Goal: Navigation & Orientation: Find specific page/section

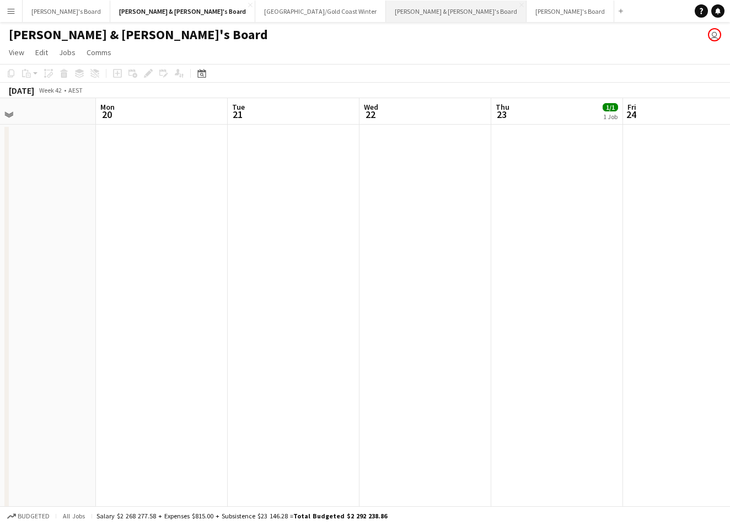
click at [386, 14] on button "James & Arrence's Board Close" at bounding box center [456, 12] width 141 height 22
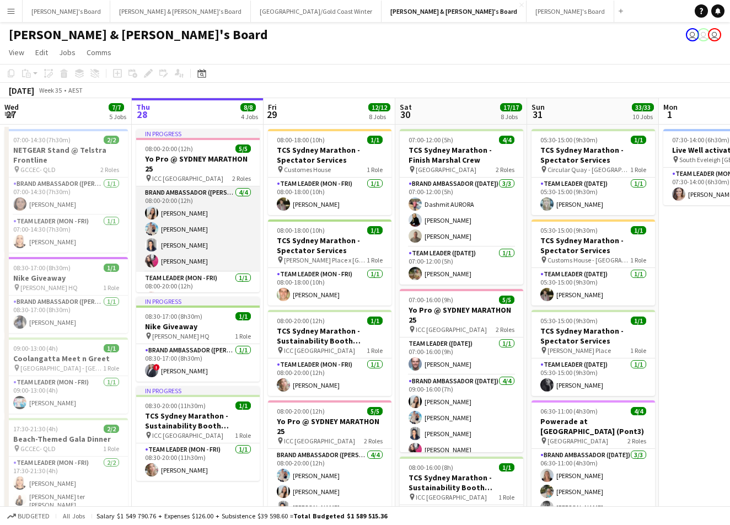
scroll to position [17, 0]
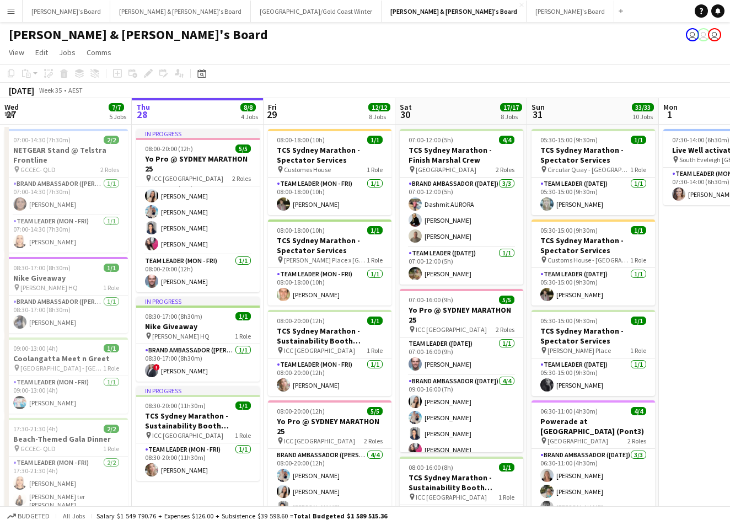
click at [15, 12] on button "Menu" at bounding box center [11, 11] width 22 height 22
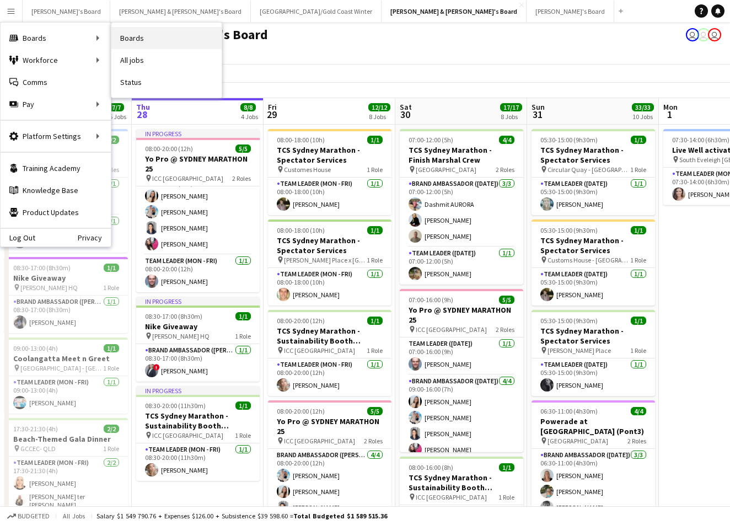
click at [130, 36] on link "Boards" at bounding box center [166, 38] width 110 height 22
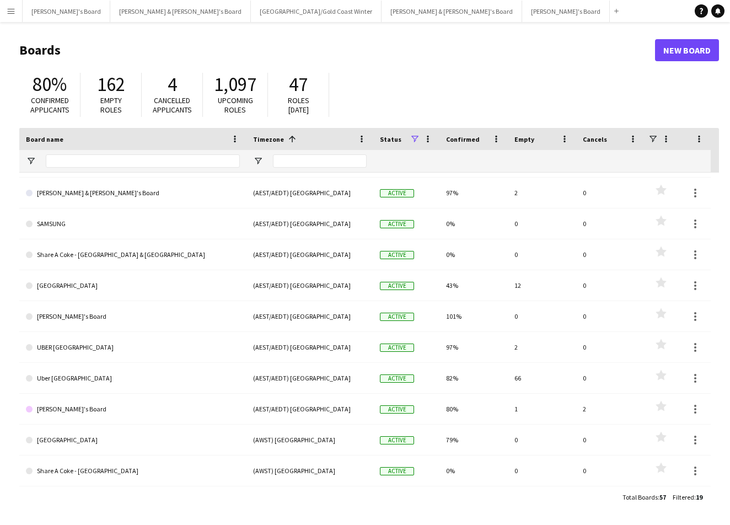
scroll to position [273, 0]
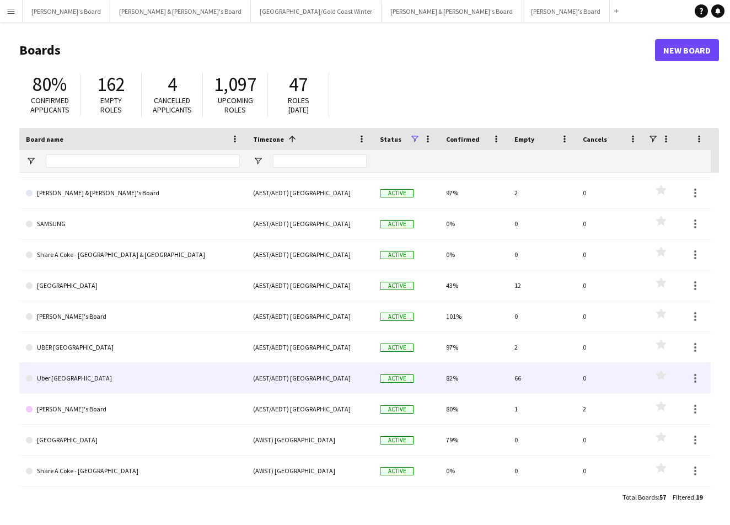
click at [183, 374] on link "Uber [GEOGRAPHIC_DATA]" at bounding box center [133, 378] width 214 height 31
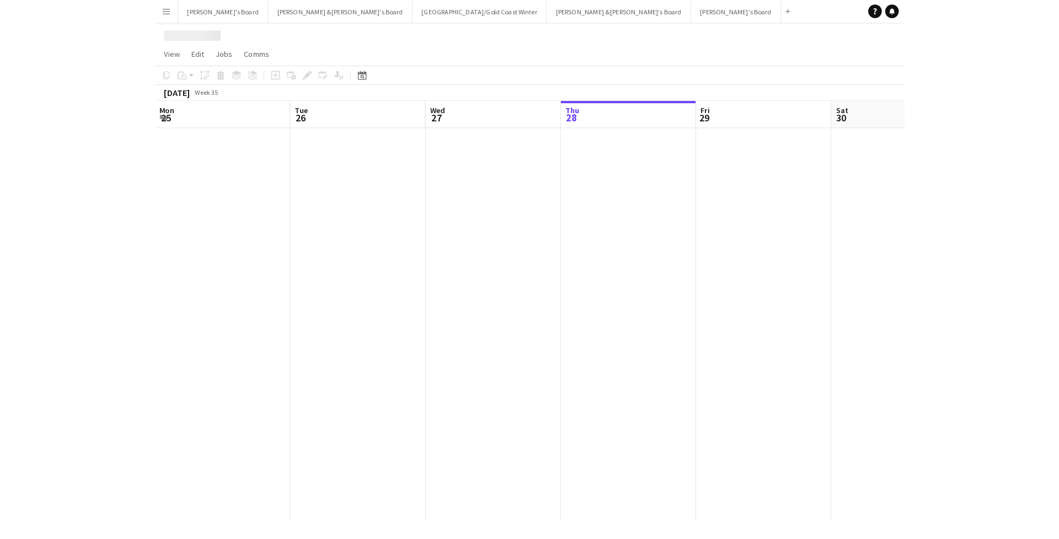
scroll to position [0, 264]
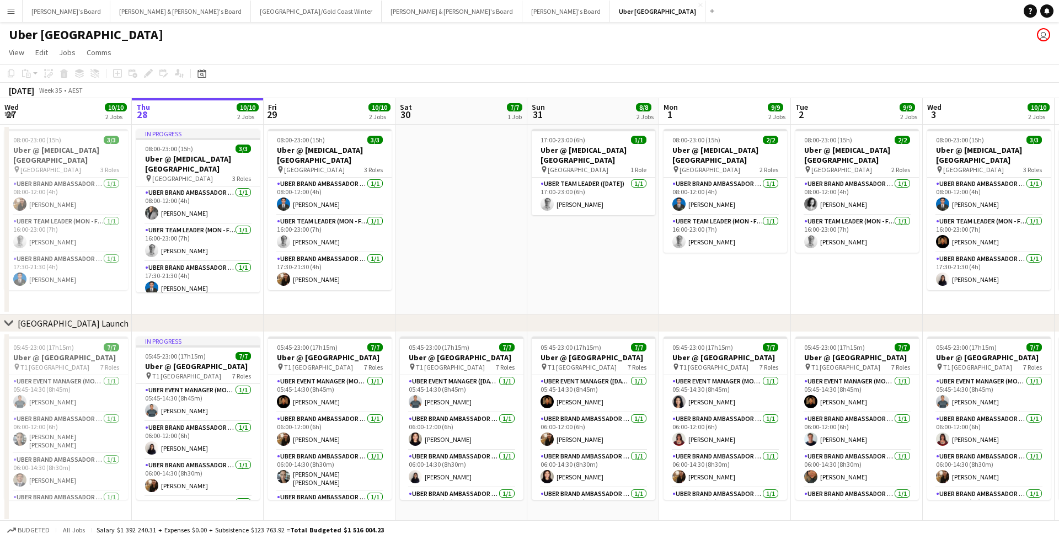
click at [7, 22] on button "Menu" at bounding box center [11, 11] width 22 height 22
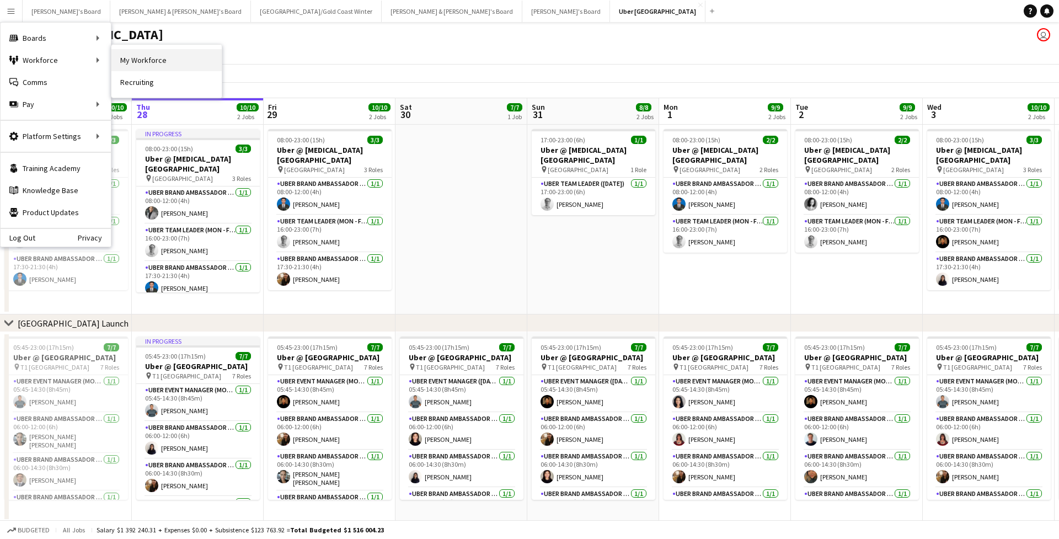
click at [142, 61] on link "My Workforce" at bounding box center [166, 60] width 110 height 22
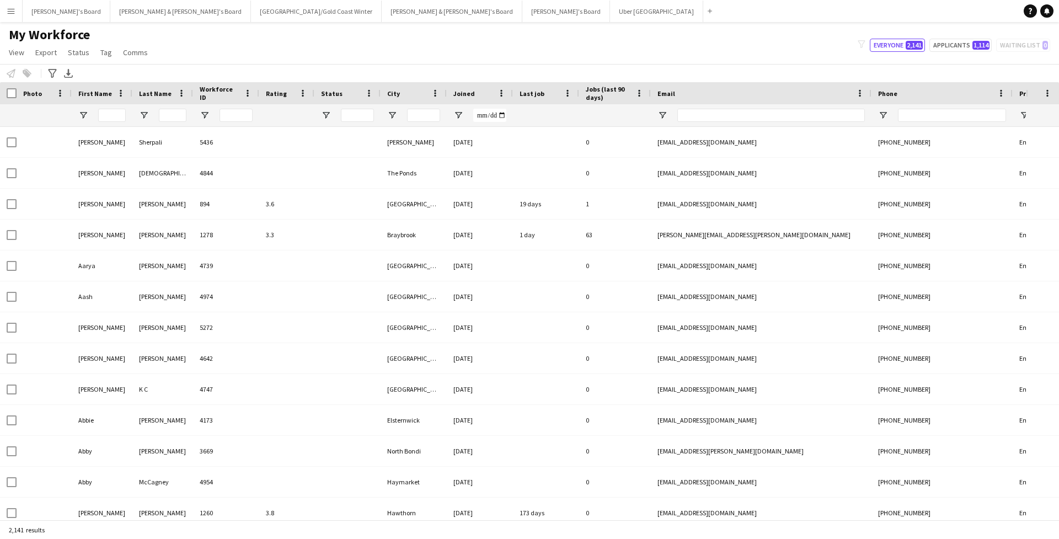
type input "******"
type input "**********"
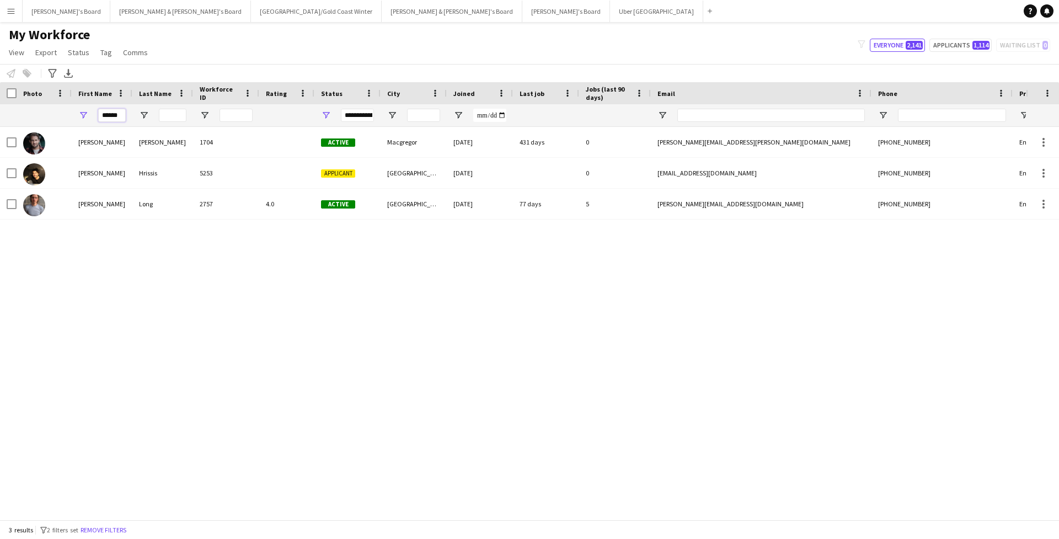
click at [114, 114] on input "******" at bounding box center [112, 115] width 28 height 13
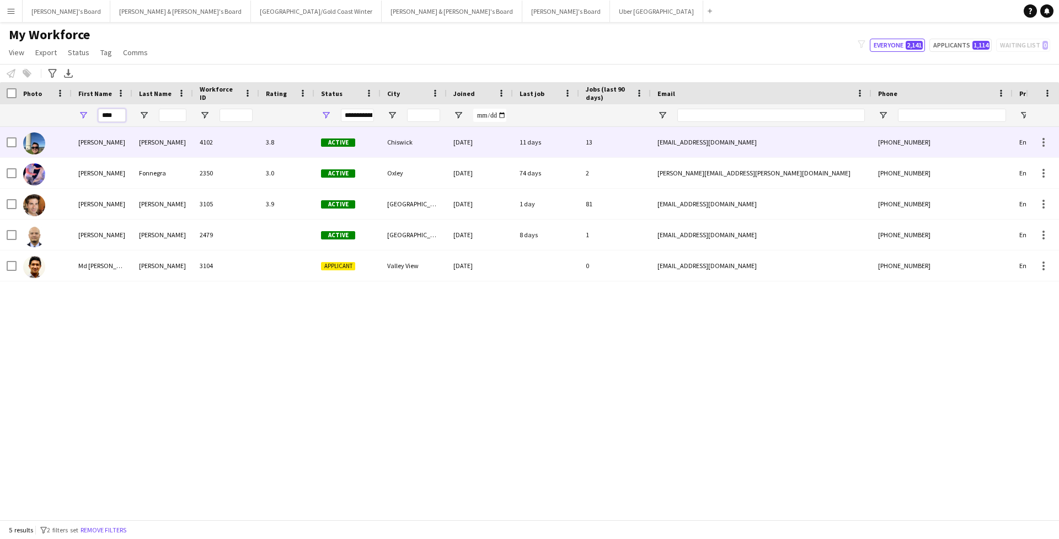
type input "****"
drag, startPoint x: 115, startPoint y: 133, endPoint x: 133, endPoint y: 145, distance: 21.9
click at [133, 145] on div "Gil" at bounding box center [162, 142] width 61 height 30
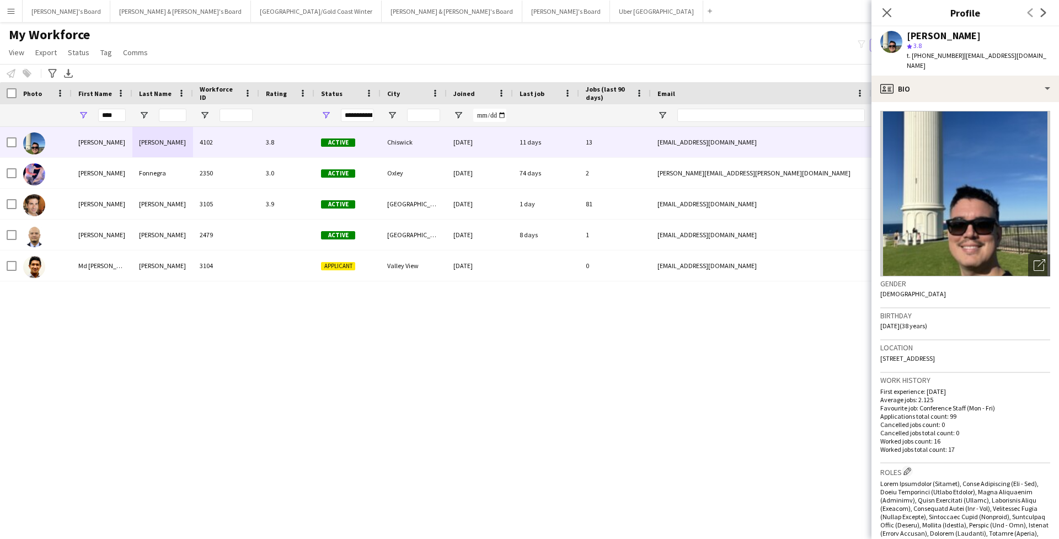
click at [730, 47] on span "3.8" at bounding box center [917, 45] width 8 height 8
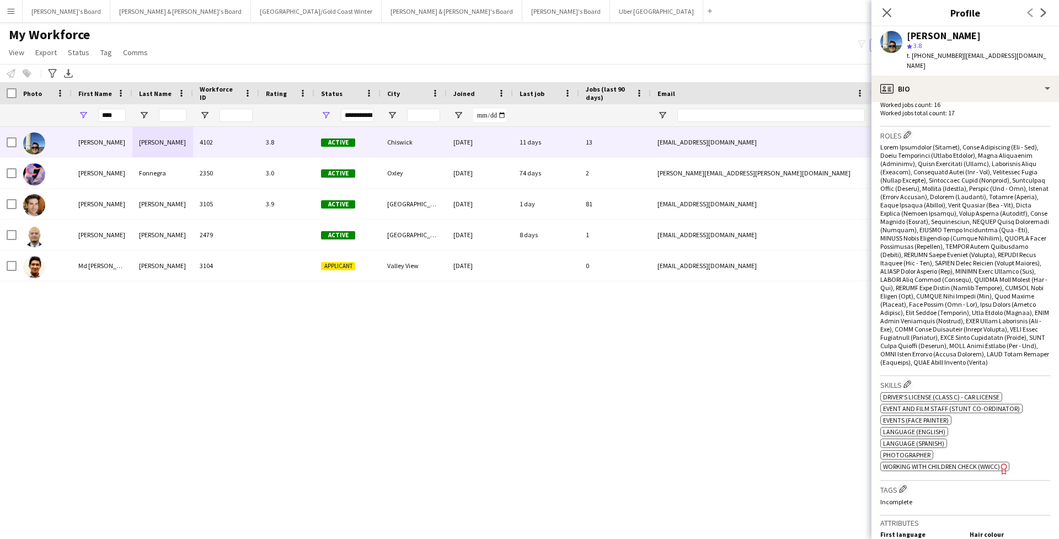
scroll to position [281, 0]
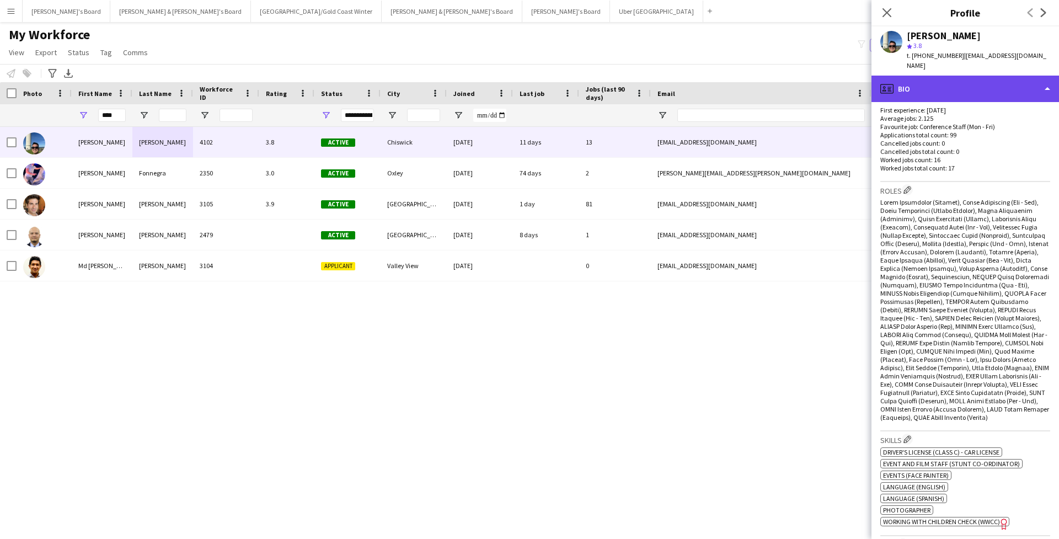
click at [730, 76] on div "profile Bio" at bounding box center [965, 89] width 188 height 26
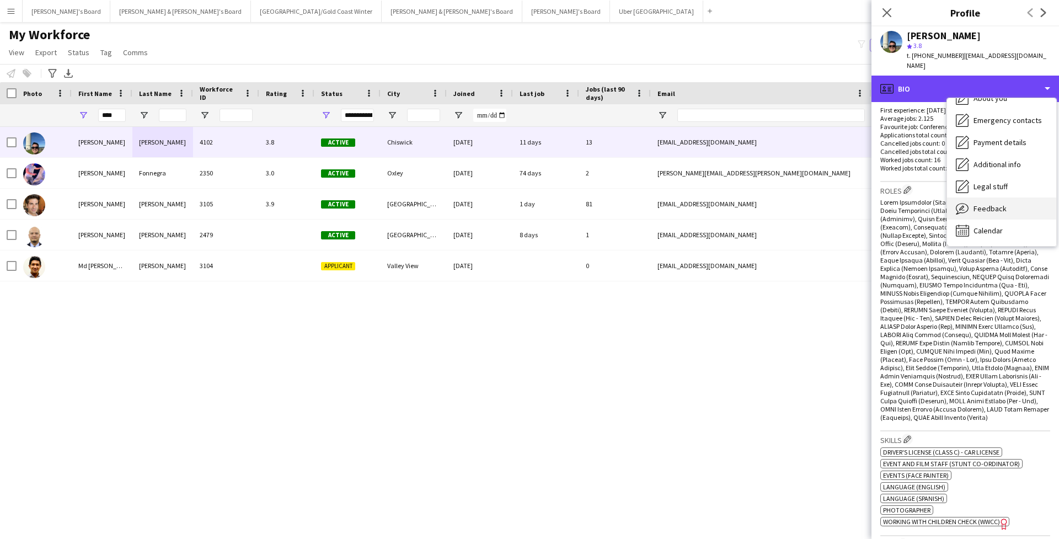
scroll to position [82, 0]
click at [730, 204] on span "Feedback" at bounding box center [989, 209] width 33 height 10
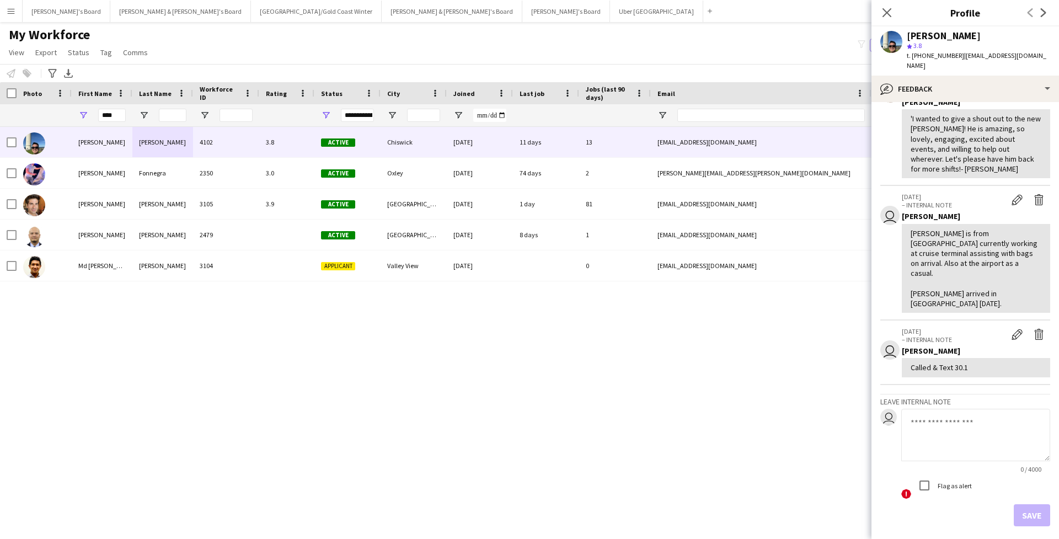
scroll to position [154, 0]
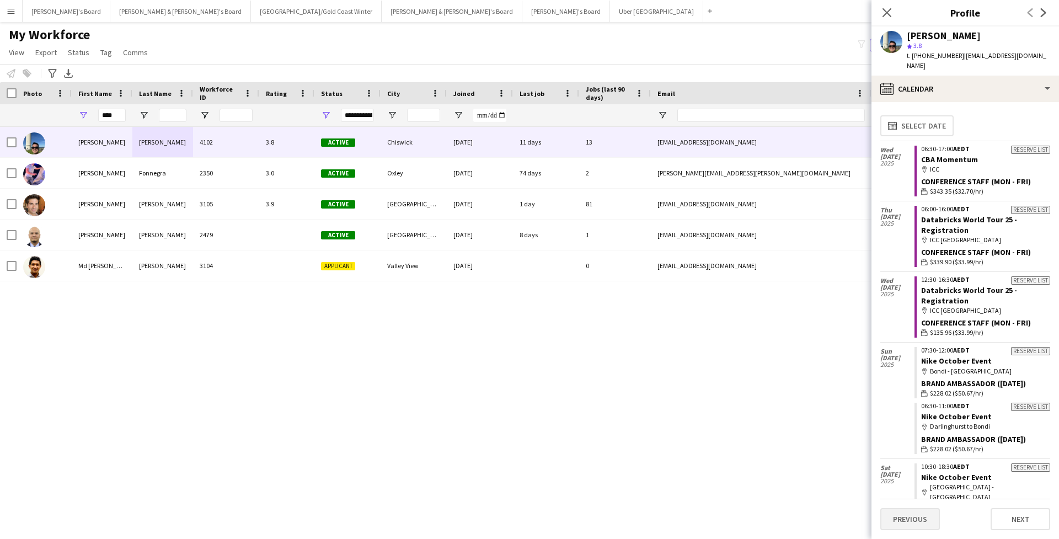
click at [730, 524] on button "Previous" at bounding box center [910, 519] width 60 height 22
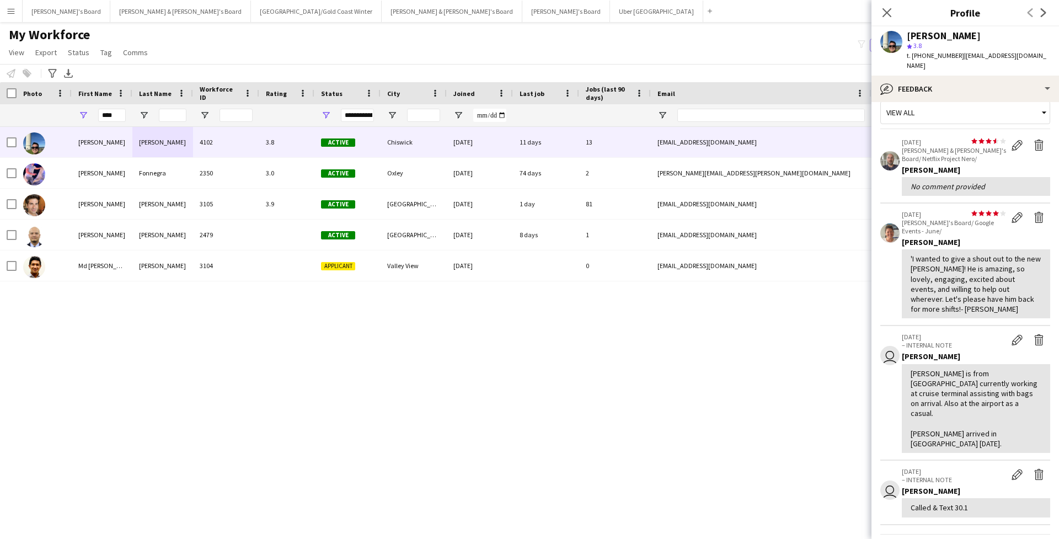
scroll to position [15, 0]
click at [730, 253] on div "'I wanted to give a shout out to the new Juan! He is amazing, so lovely, engagi…" at bounding box center [976, 283] width 131 height 60
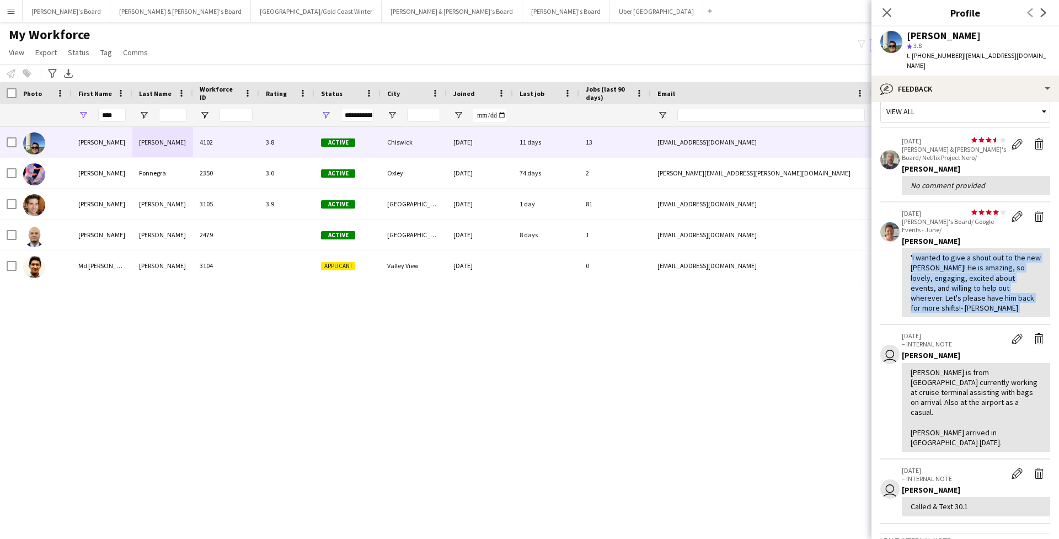
click at [730, 253] on div "'I wanted to give a shout out to the new Juan! He is amazing, so lovely, engagi…" at bounding box center [976, 283] width 131 height 60
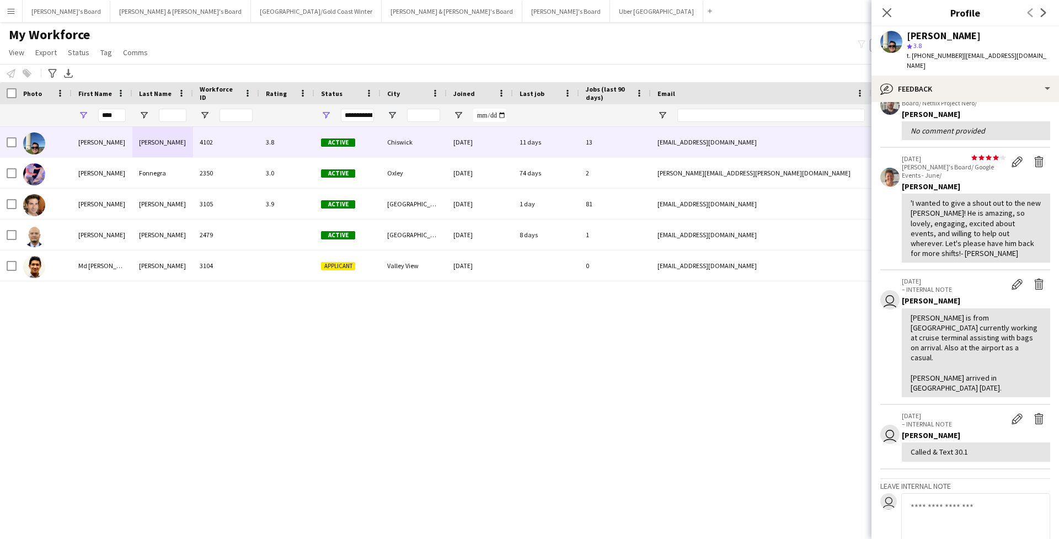
scroll to position [71, 0]
click at [730, 312] on div "Juan is from Columbia currently working at cruise terminal assisting with bags …" at bounding box center [976, 352] width 131 height 81
click at [730, 342] on div "Juan is from Columbia currently working at cruise terminal assisting with bags …" at bounding box center [976, 352] width 148 height 89
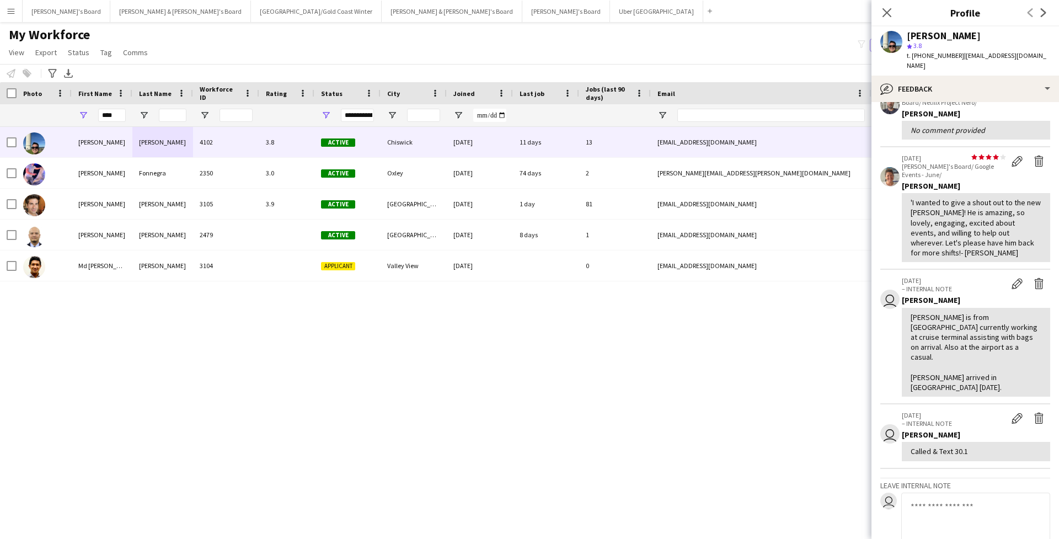
click at [730, 336] on div "Juan is from Columbia currently working at cruise terminal assisting with bags …" at bounding box center [976, 352] width 131 height 81
click at [730, 15] on icon at bounding box center [886, 12] width 10 height 10
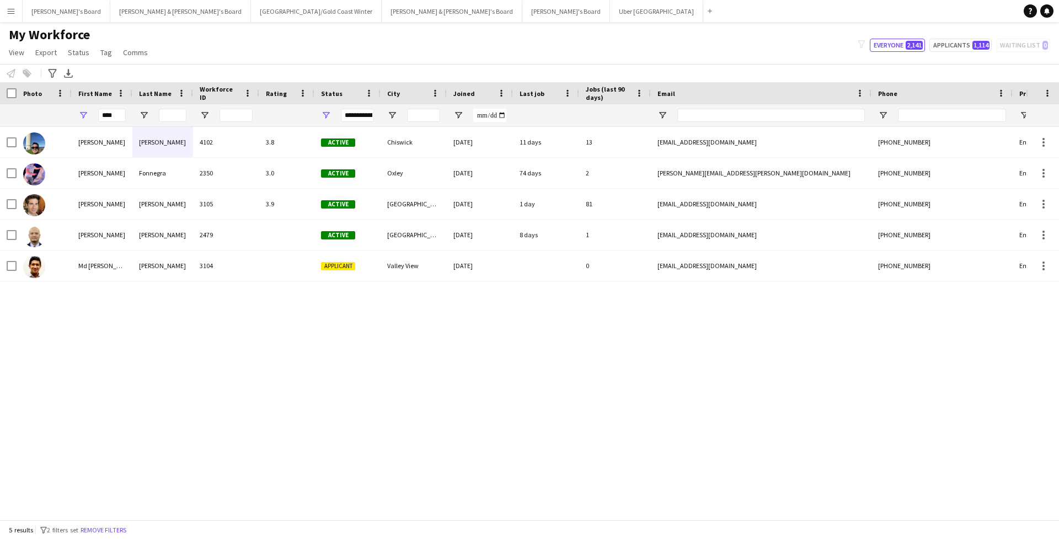
click at [730, 35] on div "My Workforce View Views Default view New view Update view Delete view Edit name…" at bounding box center [529, 45] width 1059 height 38
click at [114, 117] on input "****" at bounding box center [112, 115] width 28 height 13
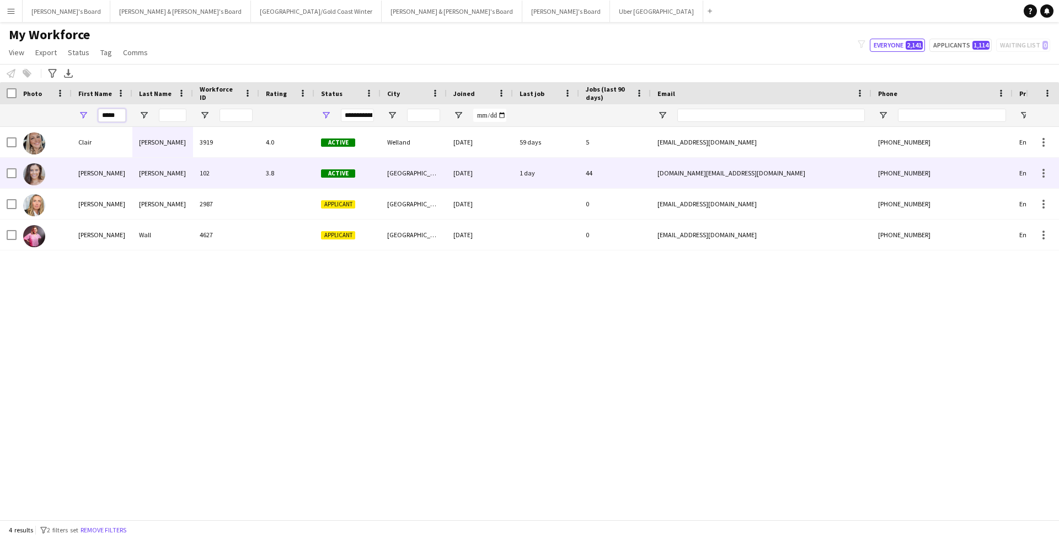
type input "*****"
click at [213, 171] on div "102" at bounding box center [226, 173] width 66 height 30
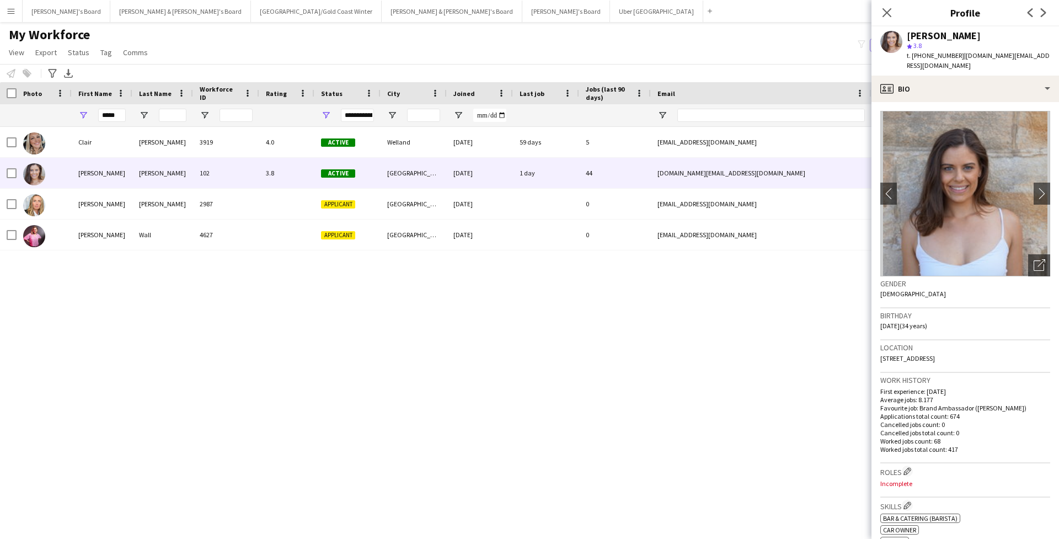
scroll to position [0, 0]
click at [730, 79] on div "profile Bio" at bounding box center [965, 89] width 188 height 26
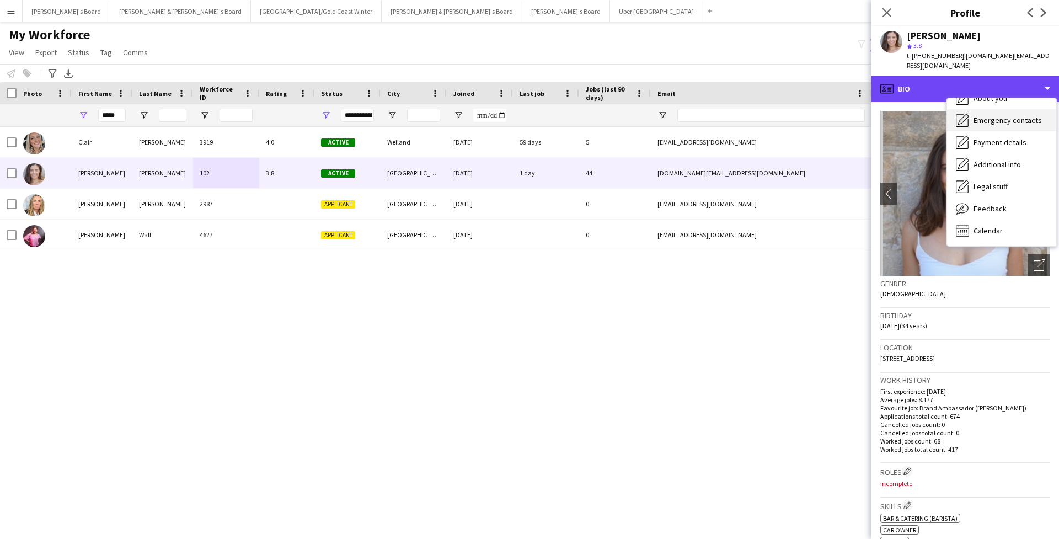
scroll to position [82, 0]
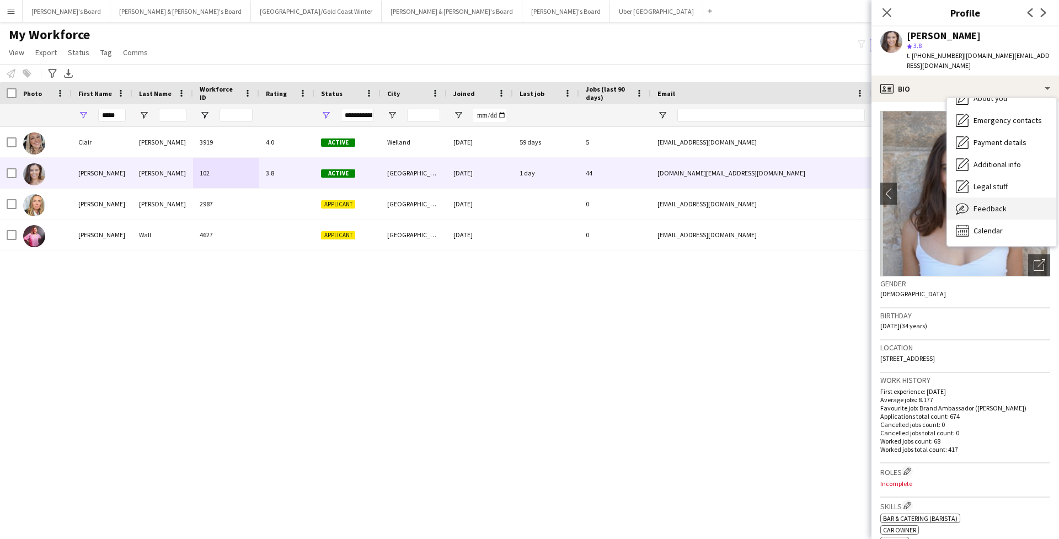
click at [730, 204] on span "Feedback" at bounding box center [989, 209] width 33 height 10
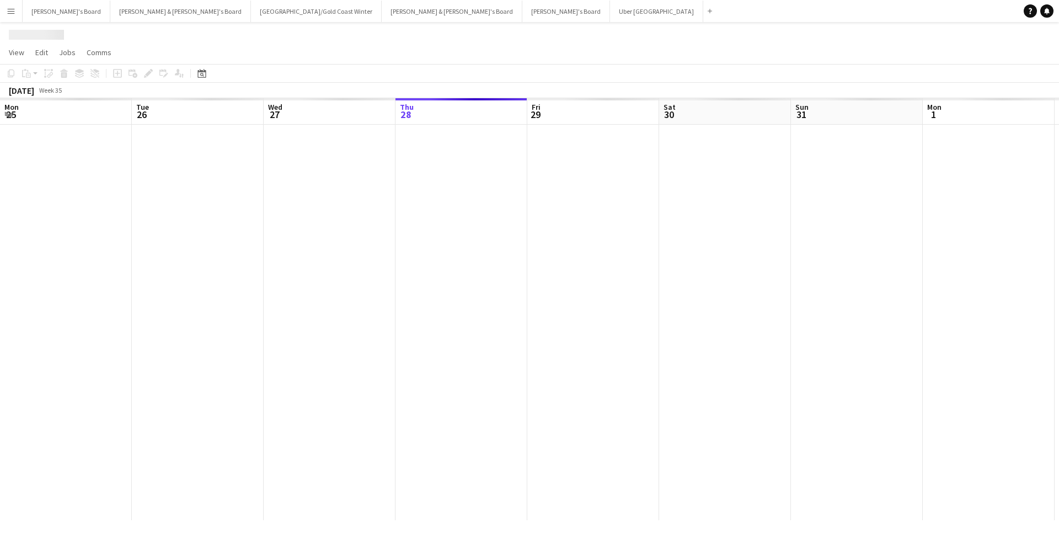
scroll to position [0, 264]
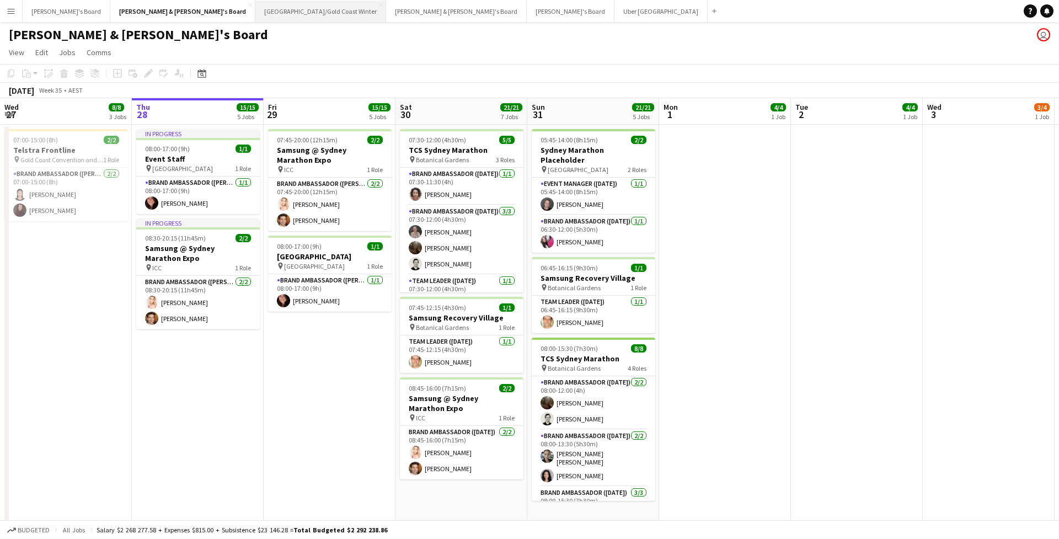
click at [255, 12] on button "Brisbane/Gold Coast Winter Close" at bounding box center [320, 12] width 131 height 22
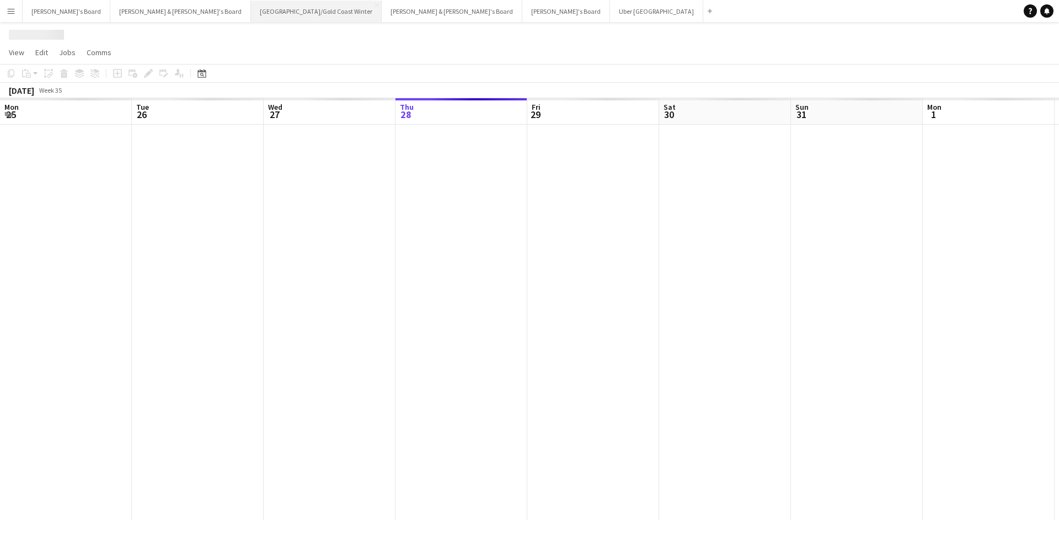
scroll to position [0, 264]
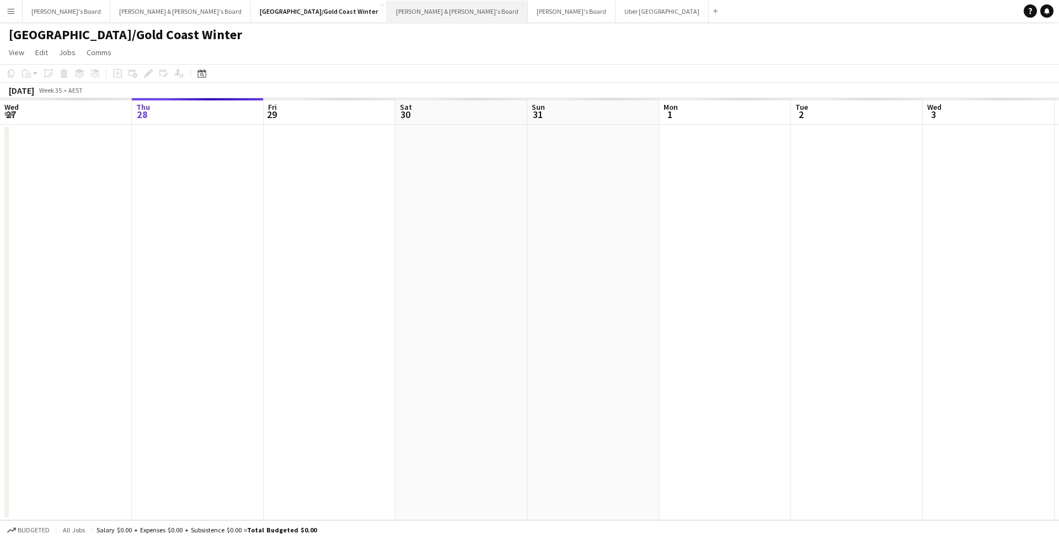
click at [387, 13] on button "James & Arrence's Board Close" at bounding box center [457, 12] width 141 height 22
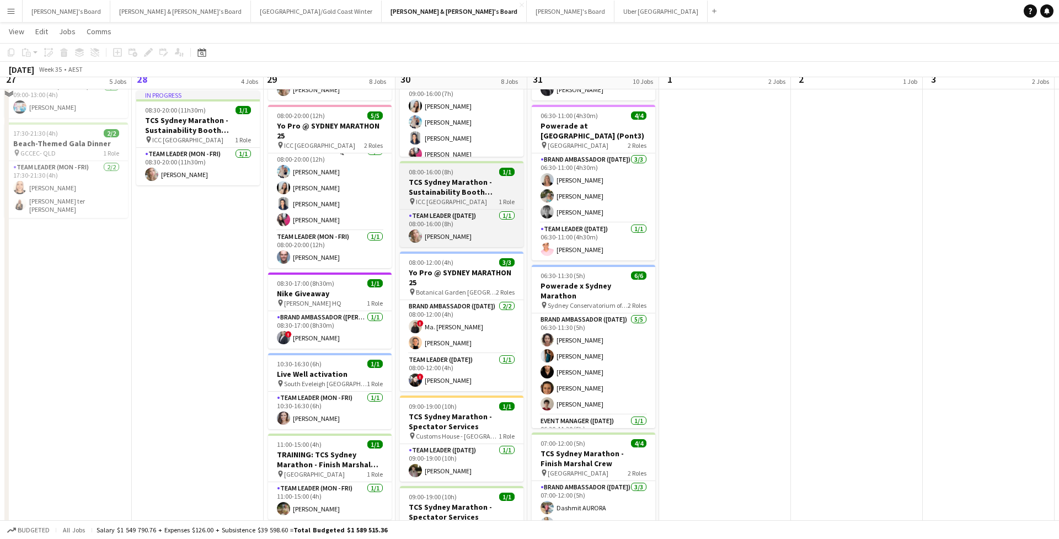
scroll to position [348, 0]
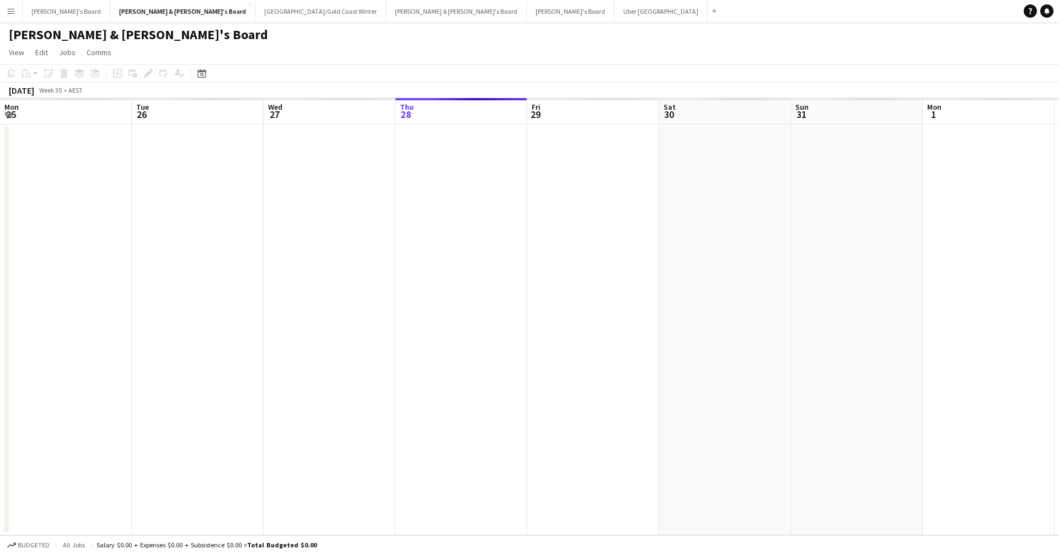
scroll to position [0, 264]
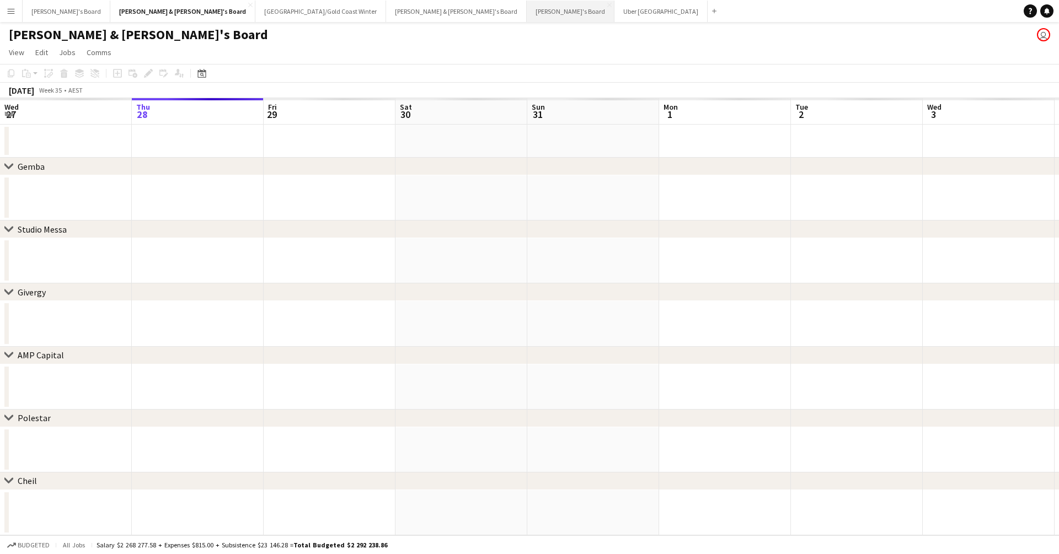
click at [527, 10] on button "[PERSON_NAME]'s Board Close" at bounding box center [571, 12] width 88 height 22
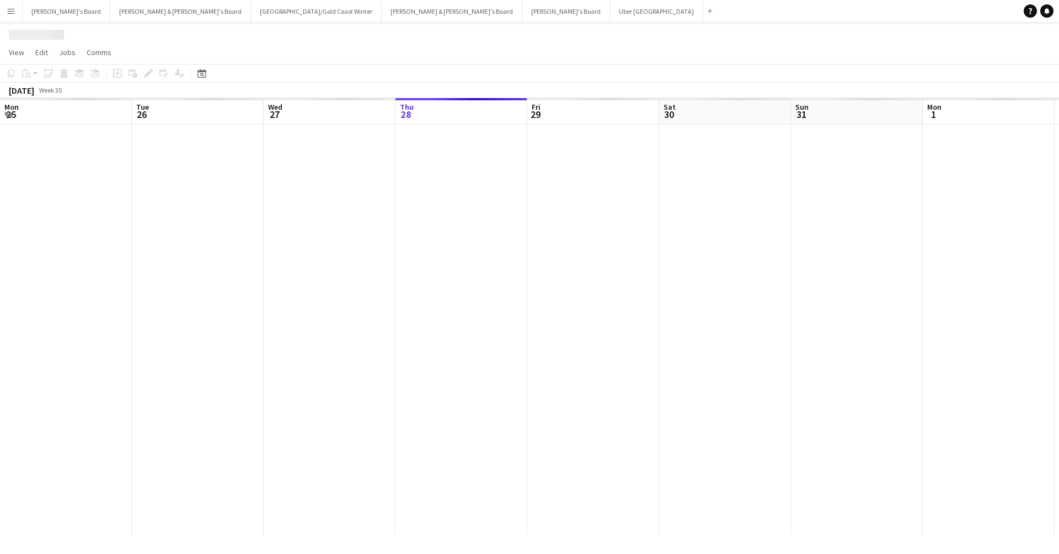
scroll to position [0, 264]
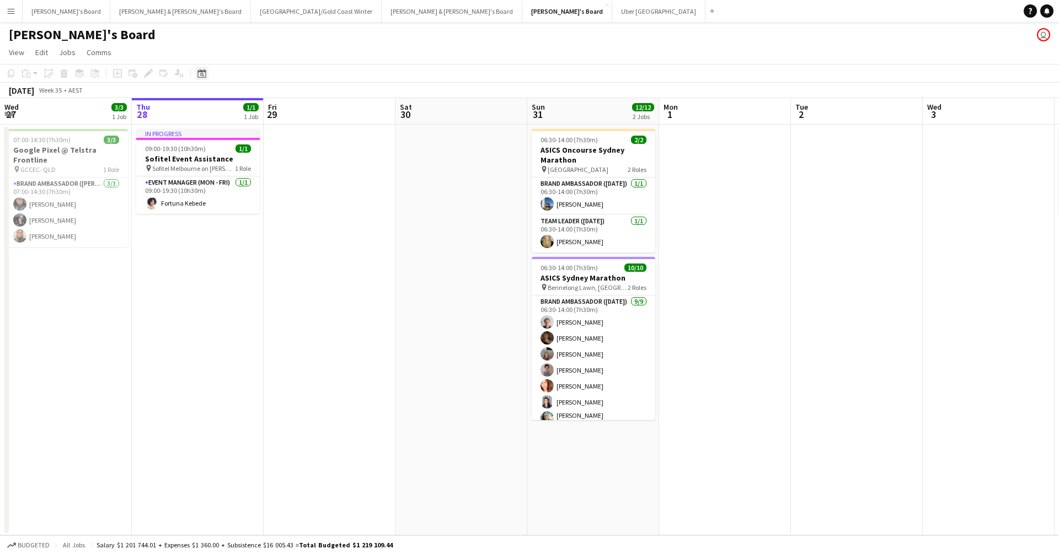
click at [204, 72] on icon at bounding box center [201, 73] width 8 height 9
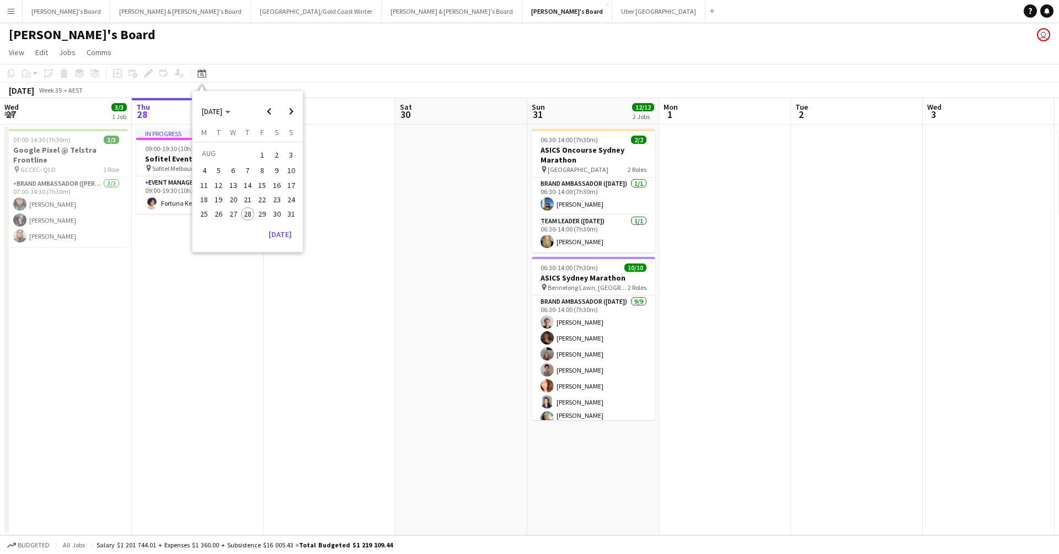
click at [18, 16] on button "Menu" at bounding box center [11, 11] width 22 height 22
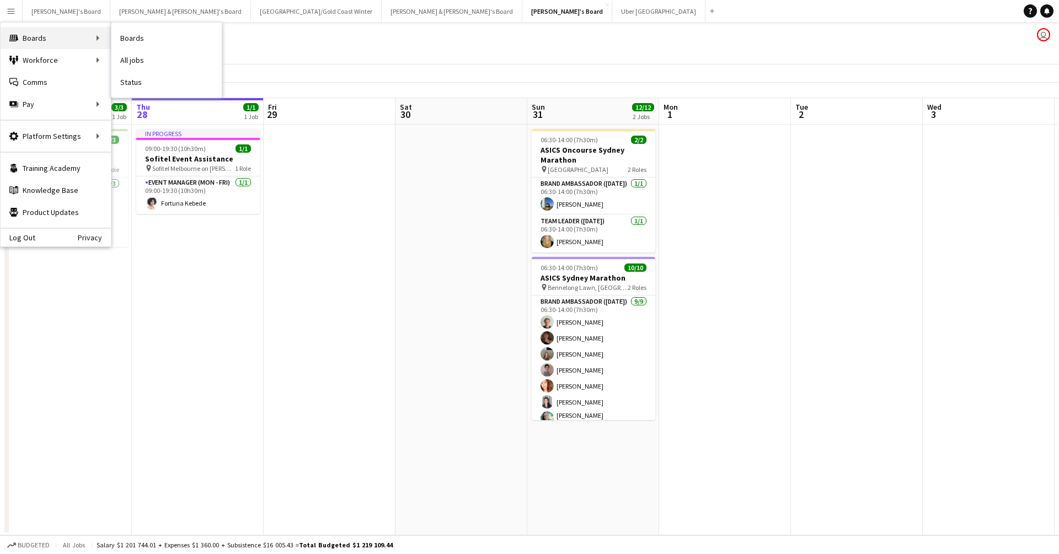
click at [42, 35] on div "Boards Boards" at bounding box center [56, 38] width 110 height 22
click at [93, 45] on div "Boards Boards" at bounding box center [56, 38] width 110 height 22
click at [92, 35] on div "Boards Boards" at bounding box center [56, 38] width 110 height 22
click at [144, 56] on link "All jobs" at bounding box center [166, 60] width 110 height 22
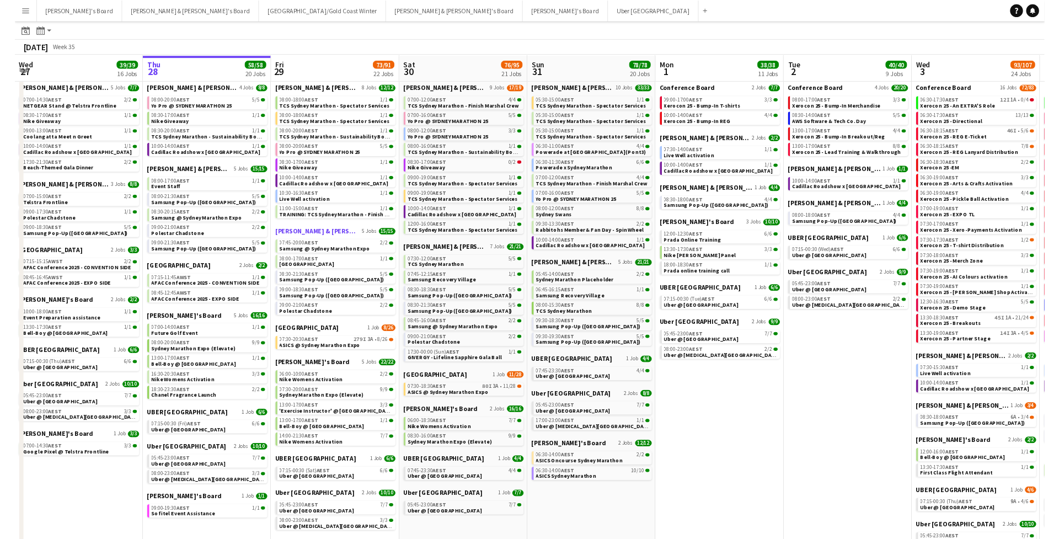
scroll to position [40, 0]
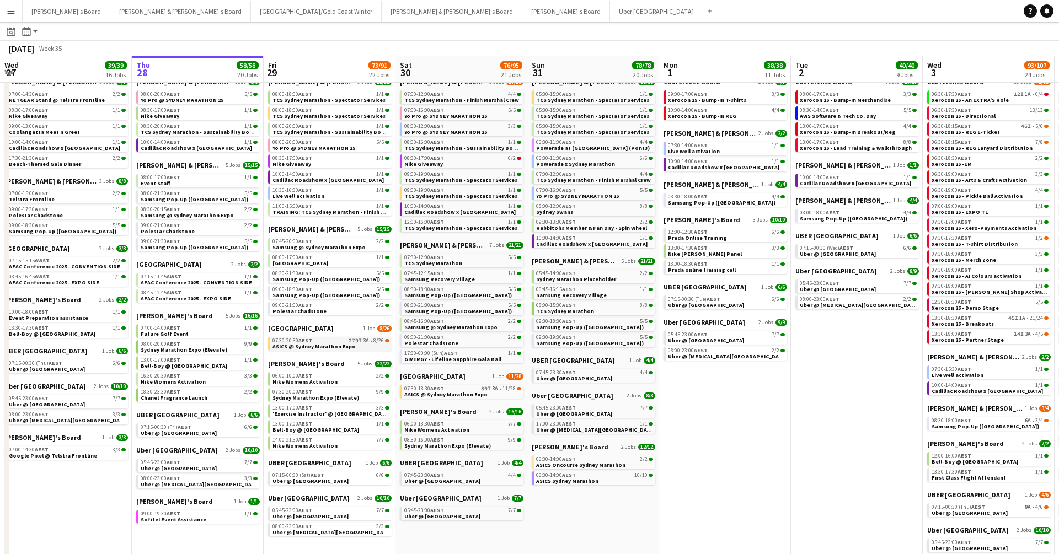
click at [352, 349] on link "07:30-20:30 AEST 279I 3A • 8/26 ASICS @ Sydney Marathon Expo" at bounding box center [330, 343] width 117 height 13
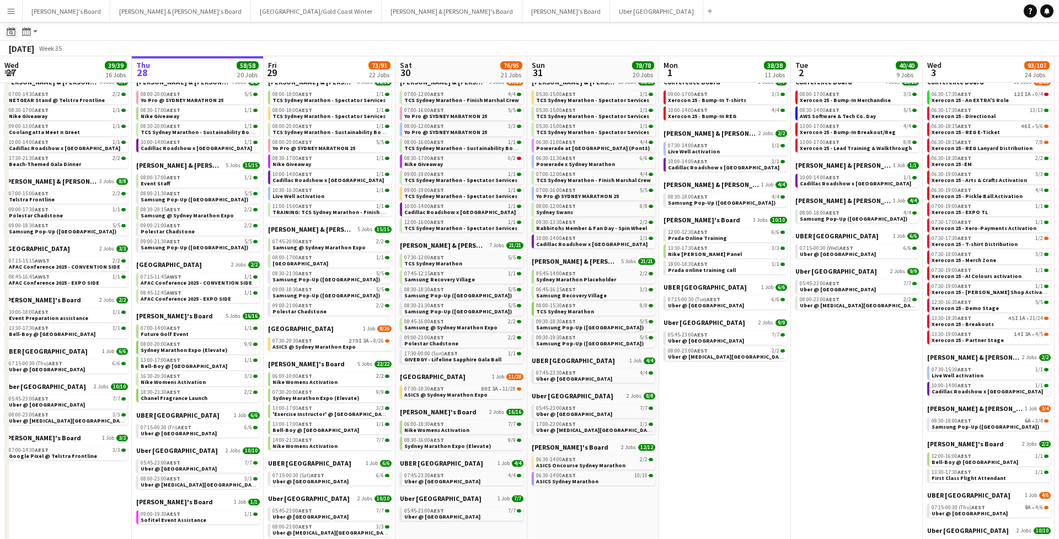
click at [14, 35] on icon "Date picker" at bounding box center [11, 31] width 9 height 9
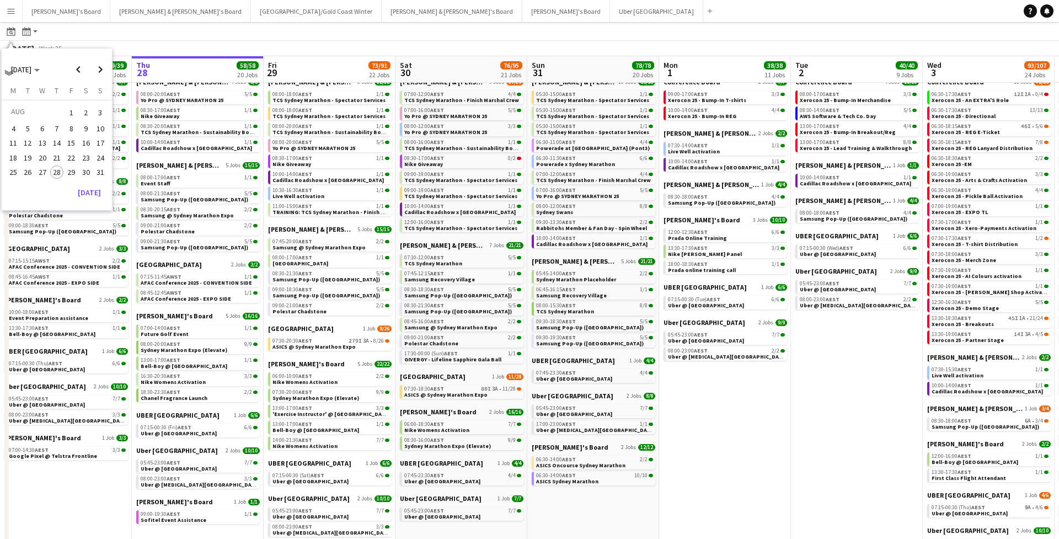
click at [62, 156] on span "21" at bounding box center [56, 157] width 13 height 13
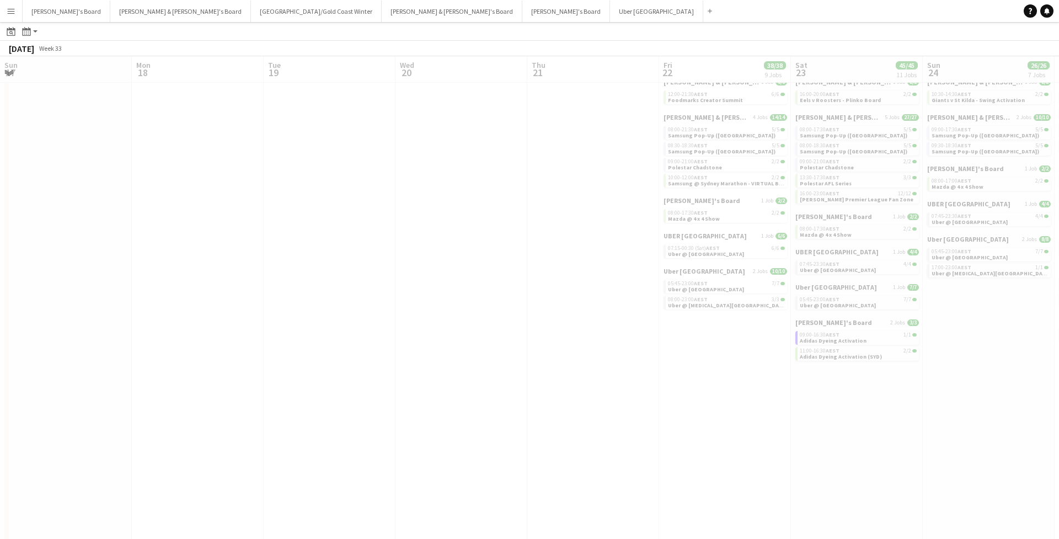
scroll to position [0, 379]
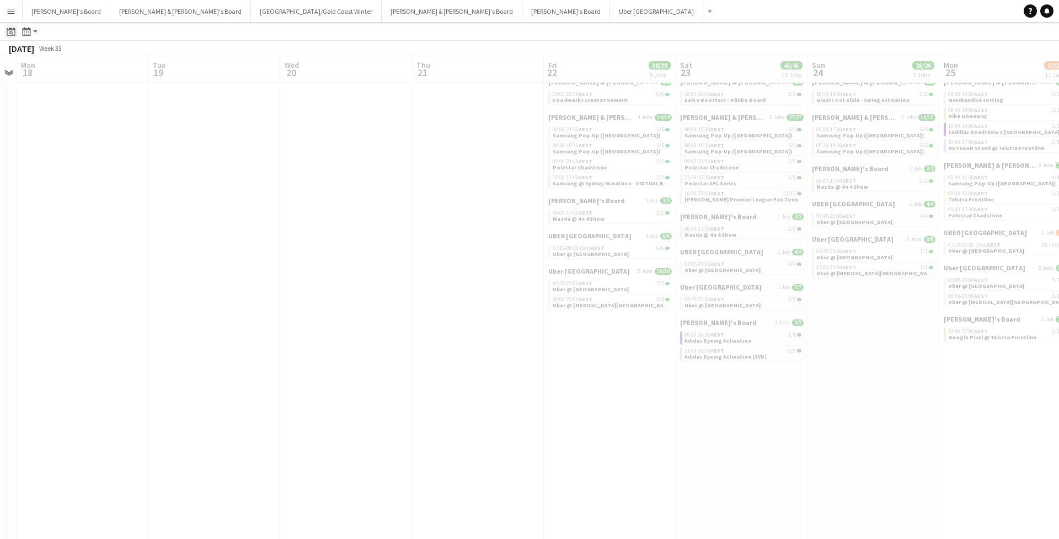
click at [9, 29] on icon at bounding box center [11, 31] width 8 height 9
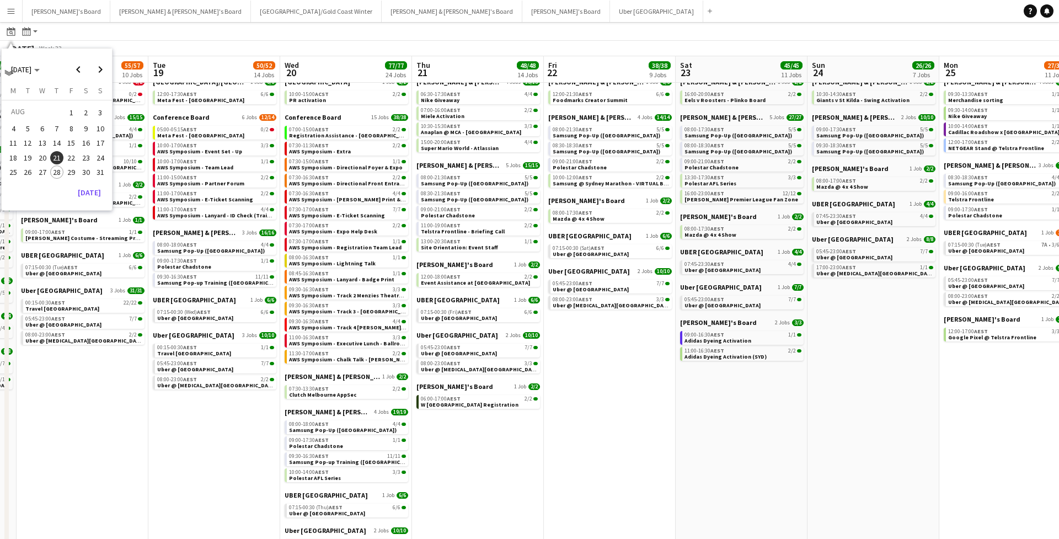
click at [55, 172] on span "28" at bounding box center [56, 171] width 13 height 13
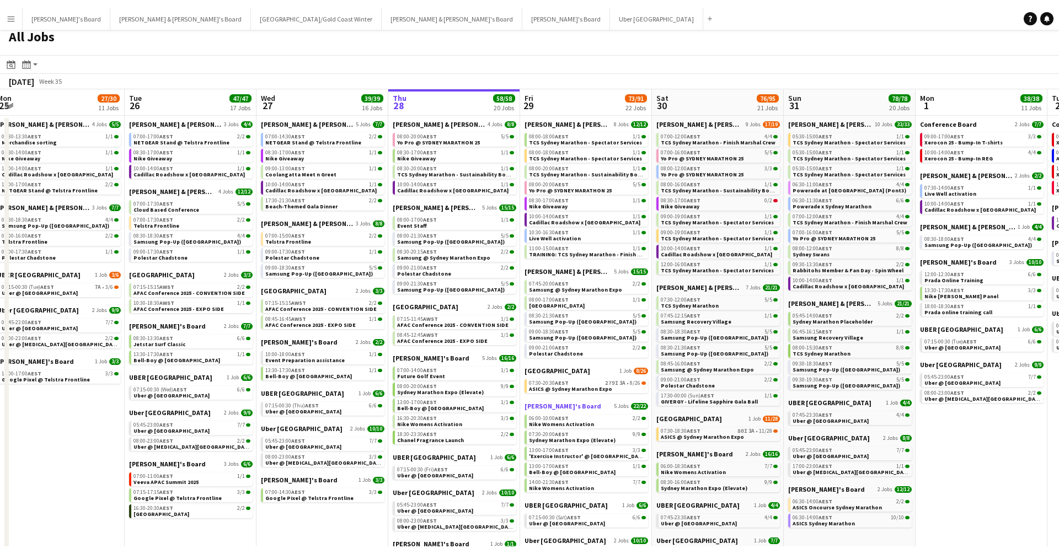
scroll to position [6, 0]
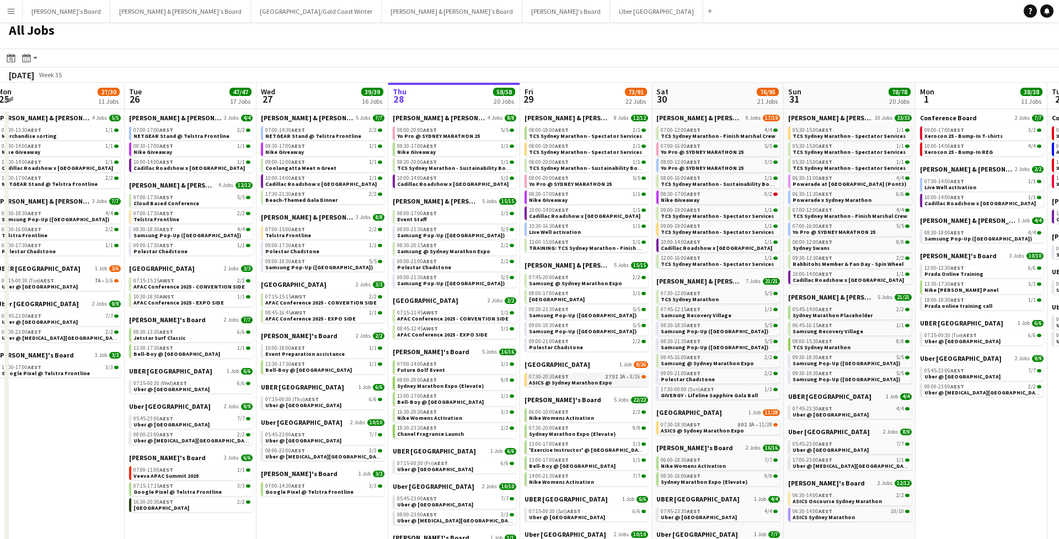
click at [588, 385] on span "ASICS @ Sydney Marathon Expo" at bounding box center [570, 382] width 83 height 7
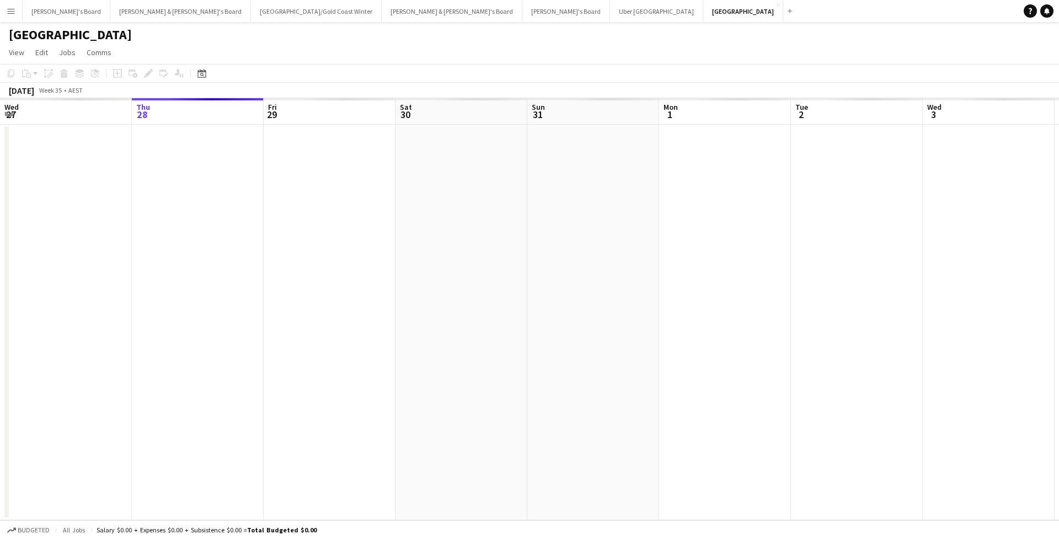
scroll to position [0, 379]
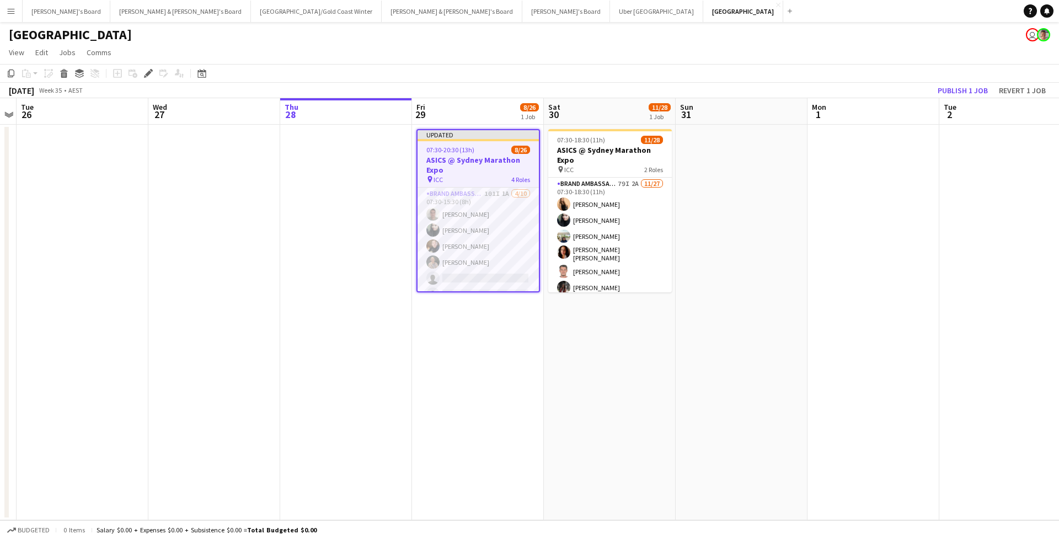
click at [482, 60] on app-page-menu "View Day view expanded Day view collapsed Month view Date picker Jump to today …" at bounding box center [529, 53] width 1059 height 21
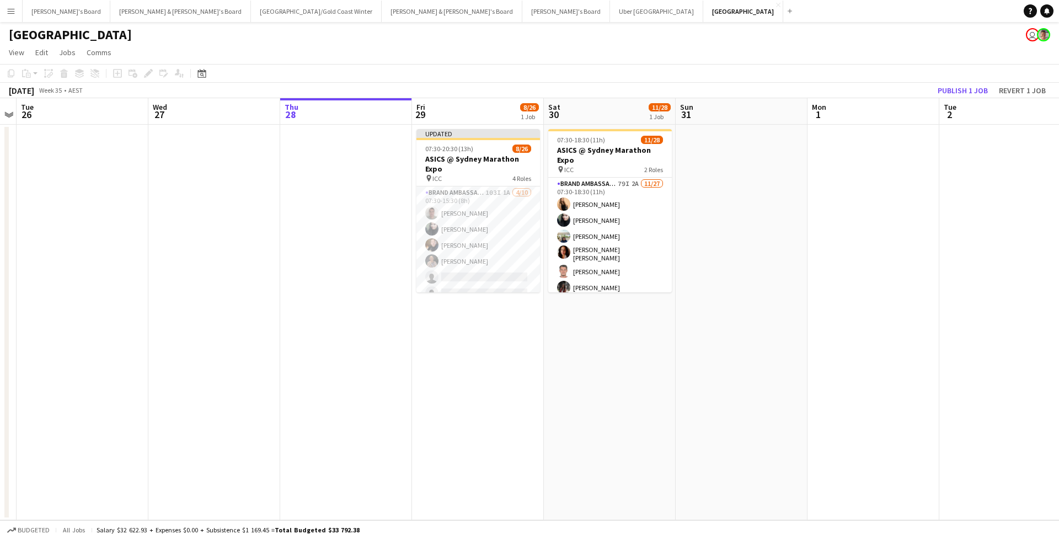
scroll to position [0, 0]
click at [554, 66] on app-toolbar "Copy Paste Paste Command V Paste with crew Command Shift V Paste linked Job Del…" at bounding box center [529, 73] width 1059 height 19
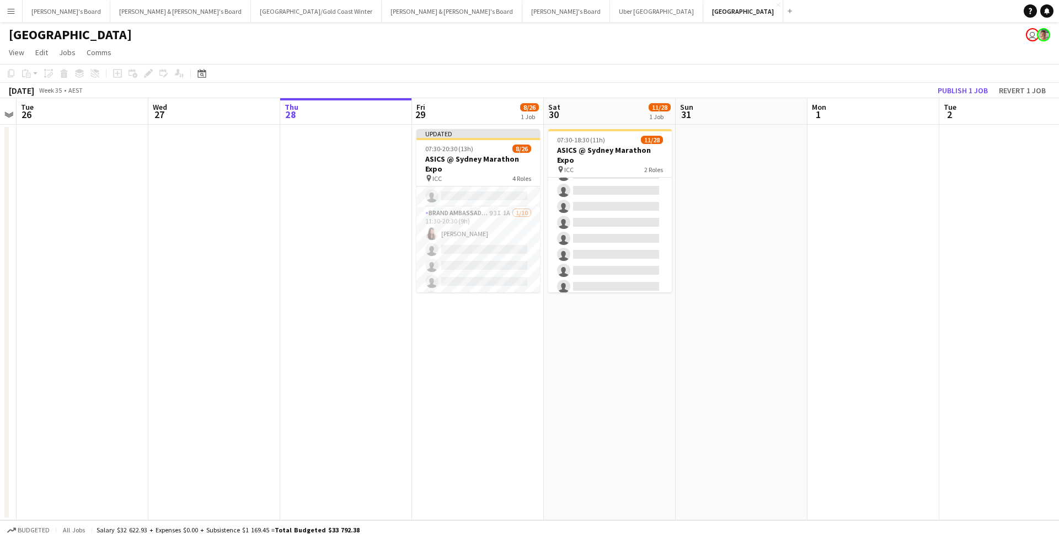
scroll to position [301, 0]
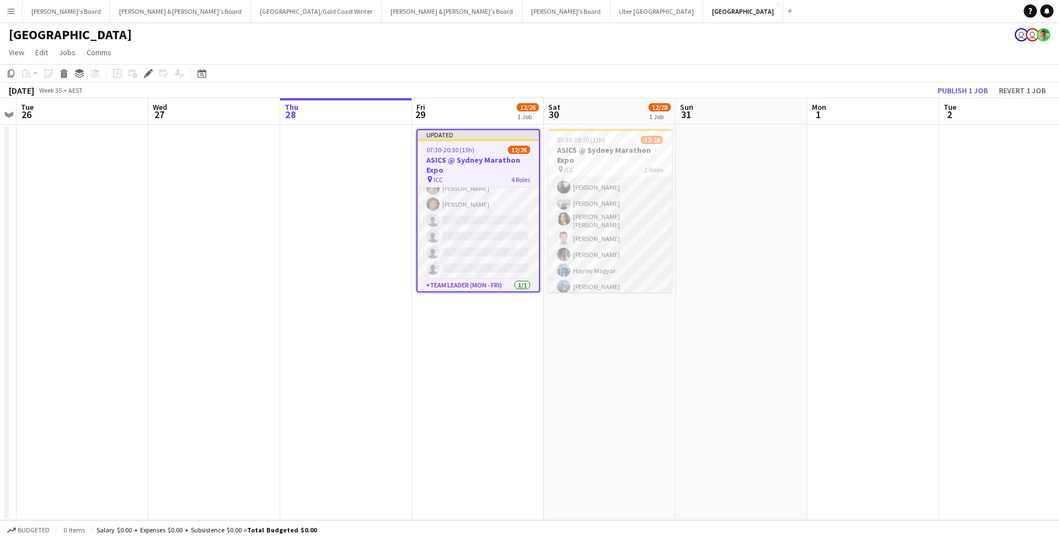
scroll to position [32, 0]
click at [476, 83] on div "[DATE] Week 35 • AEST Publish 1 job Revert 1 job" at bounding box center [529, 90] width 1059 height 15
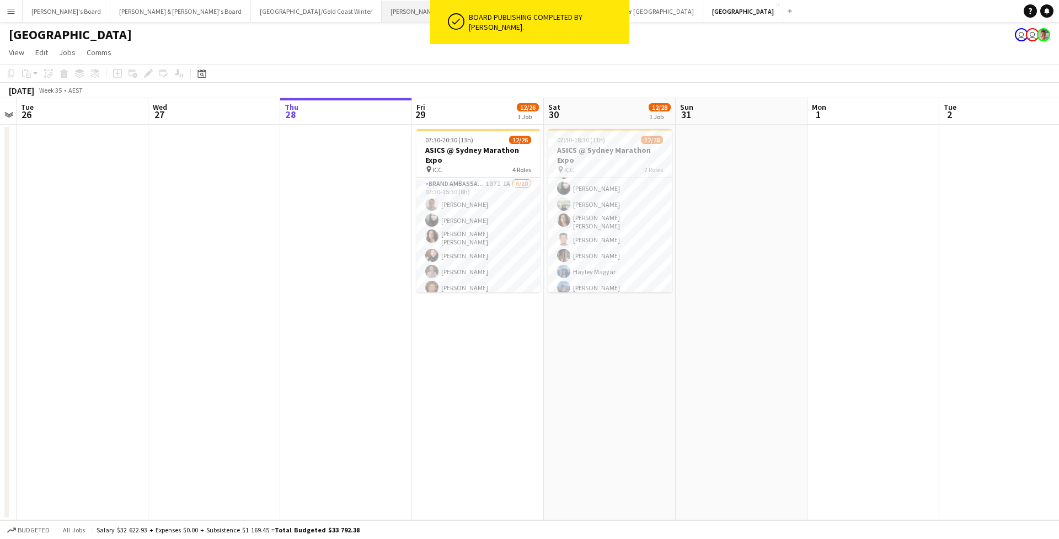
scroll to position [0, 0]
